Goal: Information Seeking & Learning: Check status

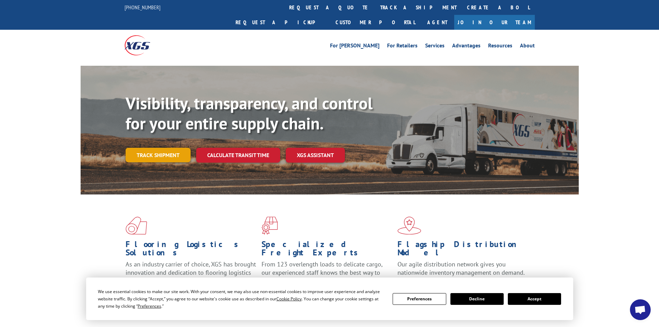
click at [185, 148] on link "Track shipment" at bounding box center [158, 155] width 65 height 15
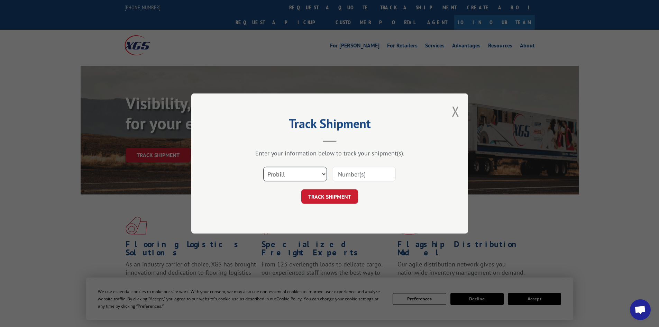
click at [323, 174] on select "Select category... Probill BOL PO" at bounding box center [295, 174] width 64 height 15
select select "bol"
click at [263, 167] on select "Select category... Probill BOL PO" at bounding box center [295, 174] width 64 height 15
click at [356, 171] on input at bounding box center [364, 174] width 64 height 15
type input "54391952"
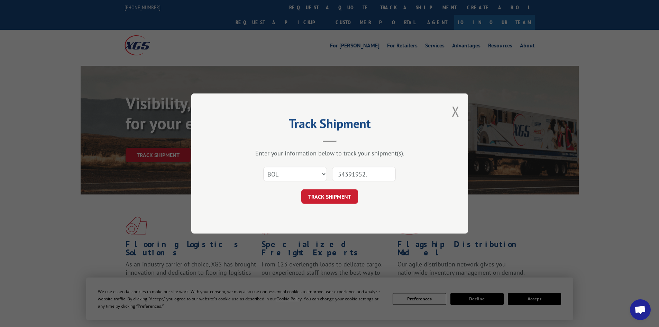
click button "TRACK SHIPMENT" at bounding box center [329, 196] width 57 height 15
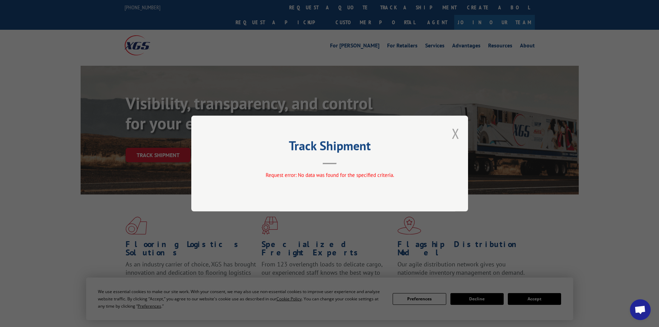
click at [458, 132] on button "Close modal" at bounding box center [456, 133] width 8 height 18
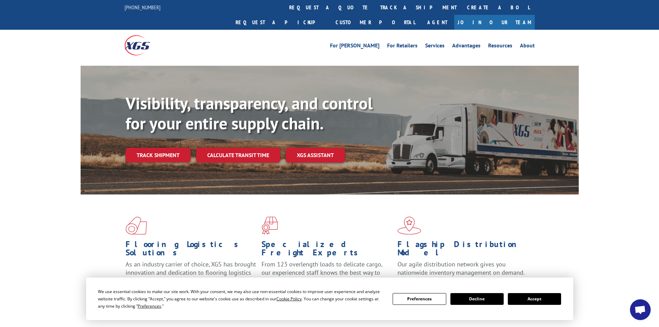
click at [158, 148] on link "Track shipment" at bounding box center [158, 155] width 65 height 15
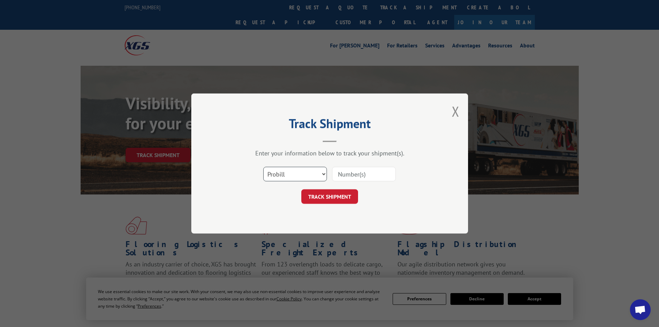
click at [316, 174] on select "Select category... Probill BOL PO" at bounding box center [295, 174] width 64 height 15
select select "bol"
click at [263, 167] on select "Select category... Probill BOL PO" at bounding box center [295, 174] width 64 height 15
click at [378, 176] on input at bounding box center [364, 174] width 64 height 15
type input "54391952"
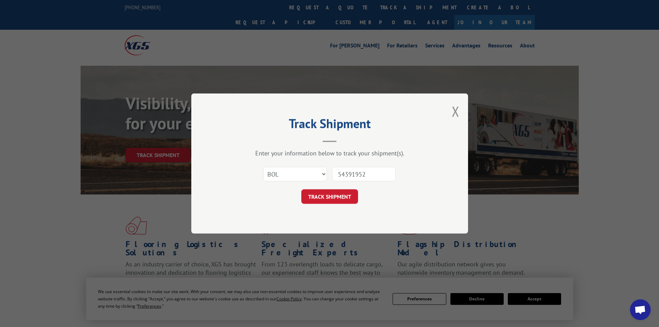
click button "TRACK SHIPMENT" at bounding box center [329, 196] width 57 height 15
